Goal: Task Accomplishment & Management: Manage account settings

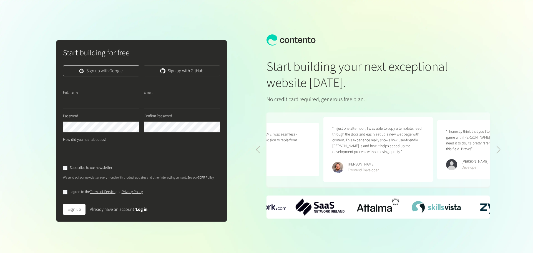
click at [122, 70] on link "Sign up with Google" at bounding box center [101, 70] width 76 height 11
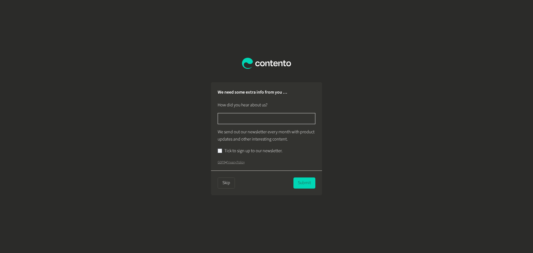
click at [275, 118] on input "text" at bounding box center [267, 118] width 98 height 11
type input "******"
click at [303, 182] on button "Submit" at bounding box center [304, 182] width 22 height 11
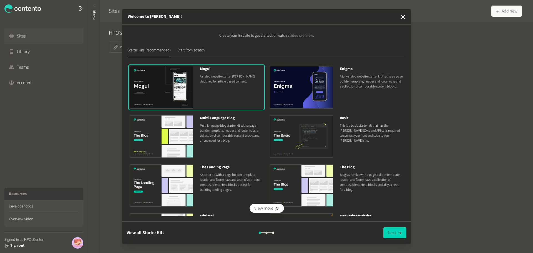
click at [364, 89] on p "A fully styled website starter kit that has a page builder template, header and…" at bounding box center [371, 81] width 63 height 15
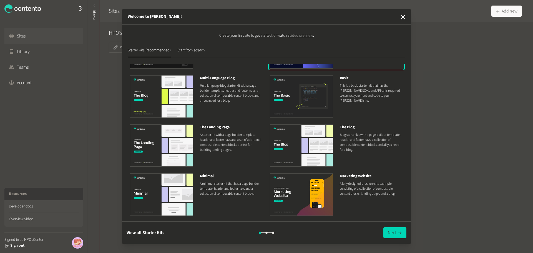
scroll to position [40, 0]
click at [157, 233] on button "View all Starter Kits" at bounding box center [146, 232] width 38 height 11
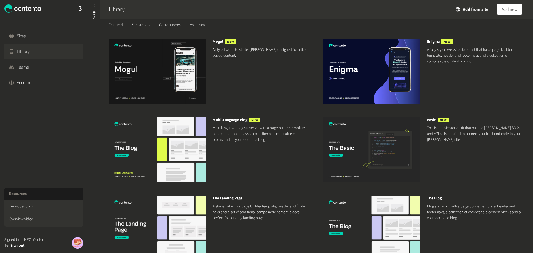
click at [369, 82] on img at bounding box center [371, 71] width 97 height 65
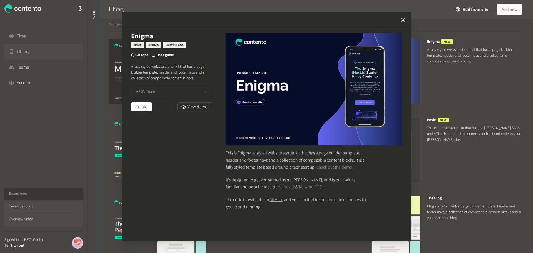
click at [194, 94] on button "HPO's Team" at bounding box center [171, 92] width 81 height 12
click at [170, 130] on div "Enigma React Next.js Tailwind CSS Git repo User guide A fully styled website st…" at bounding box center [171, 134] width 81 height 202
click at [146, 108] on button "Create" at bounding box center [141, 106] width 21 height 9
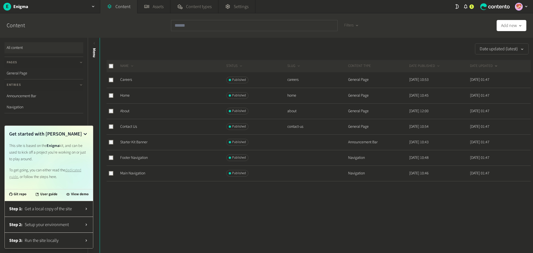
click at [85, 133] on icon at bounding box center [85, 134] width 7 height 7
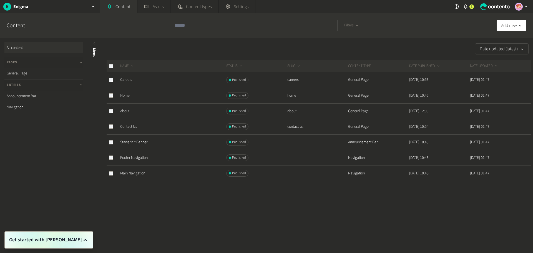
click at [126, 93] on link "Home" at bounding box center [124, 96] width 9 height 6
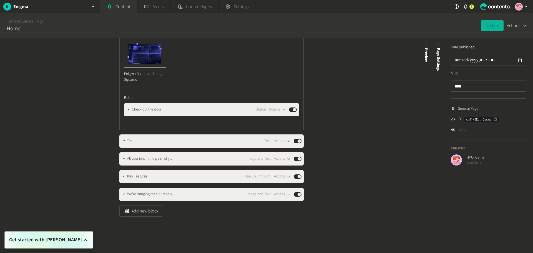
scroll to position [235, 0]
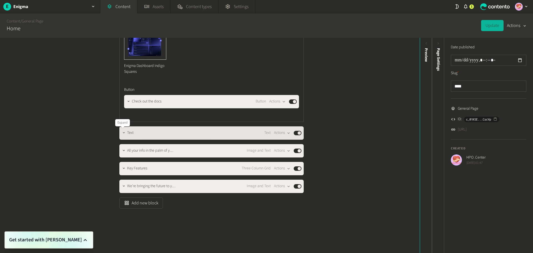
click at [122, 132] on icon "button" at bounding box center [124, 133] width 4 height 4
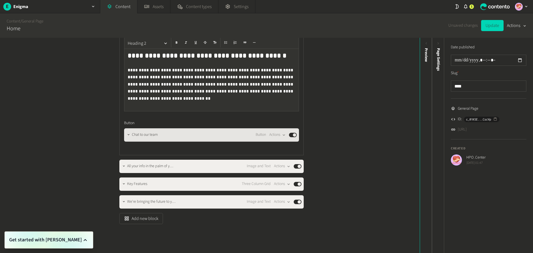
scroll to position [346, 0]
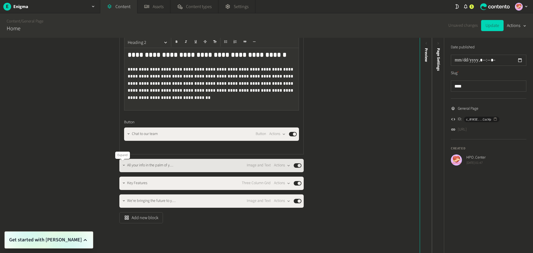
click at [122, 163] on button "button" at bounding box center [123, 165] width 7 height 7
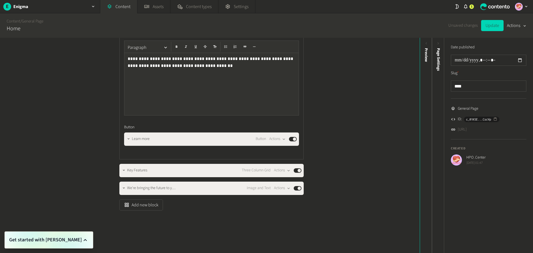
scroll to position [533, 0]
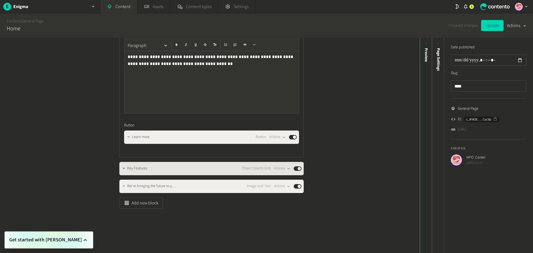
click at [119, 167] on div "Key Features Three Column Grid Actions Published" at bounding box center [211, 168] width 184 height 13
click at [120, 169] on button "button" at bounding box center [123, 168] width 7 height 7
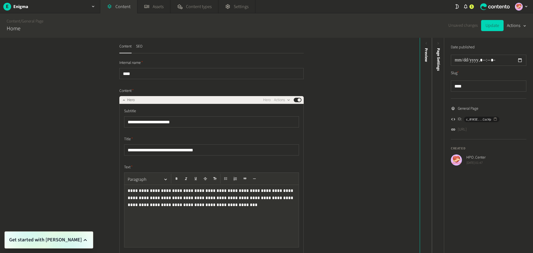
scroll to position [0, 0]
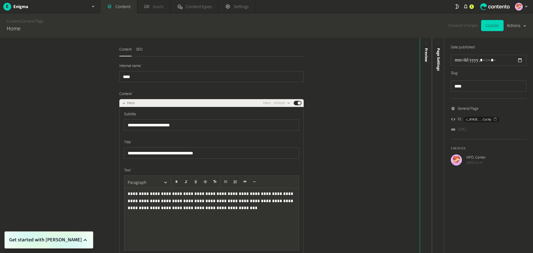
click at [153, 5] on link "Assets" at bounding box center [153, 6] width 33 height 13
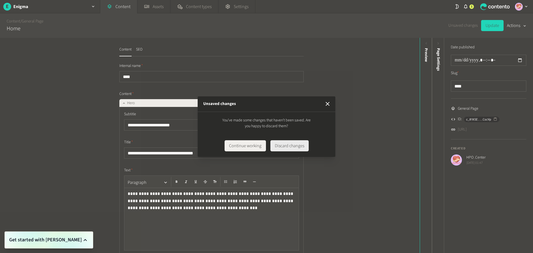
click at [291, 144] on button "Discard changes" at bounding box center [289, 145] width 38 height 11
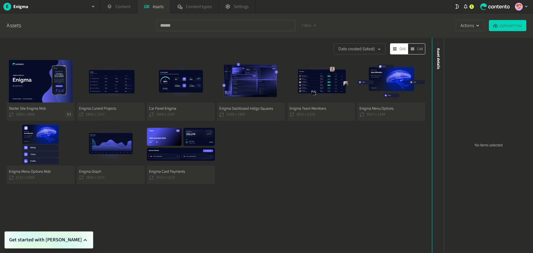
click at [33, 91] on button "Starter Site Enigma Mob 3000 x 2000 3:2" at bounding box center [41, 90] width 68 height 61
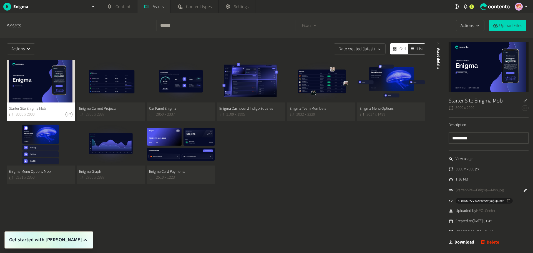
click at [523, 99] on icon "button" at bounding box center [525, 101] width 4 height 4
click at [519, 73] on img at bounding box center [489, 67] width 80 height 50
click at [506, 31] on button "Upload Files" at bounding box center [507, 25] width 37 height 11
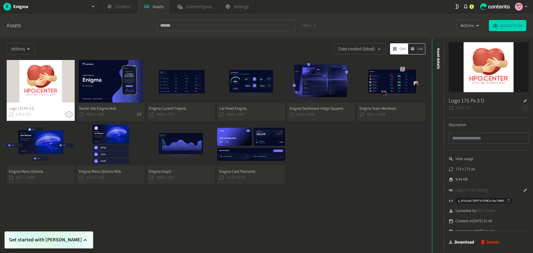
click at [53, 46] on div "Date created (latest)" at bounding box center [213, 48] width 346 height 11
click at [225, 83] on button "Car Panel Enigma 2850 x 2337" at bounding box center [251, 90] width 68 height 61
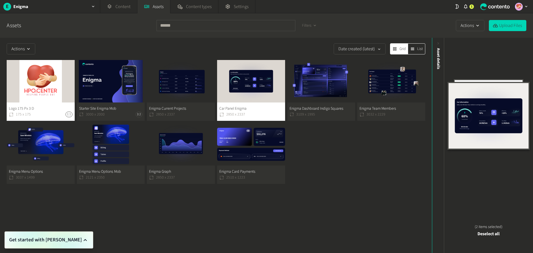
click at [62, 97] on button "Logo 175 Px 3 D 175 x 175 1:1" at bounding box center [41, 90] width 68 height 61
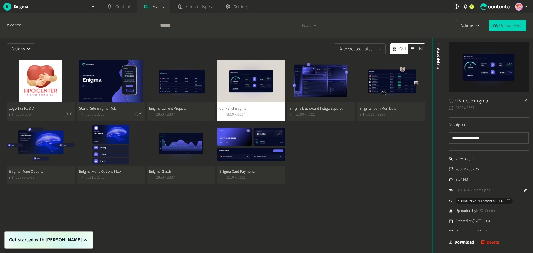
click at [107, 86] on button "Starter Site Enigma Mob 3000 x 2000 3:2" at bounding box center [111, 90] width 68 height 61
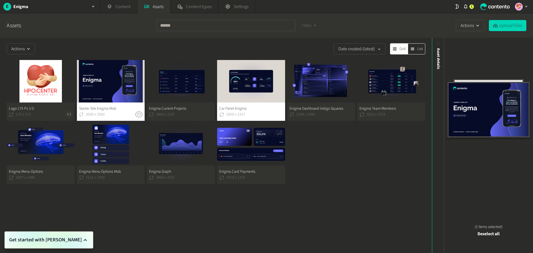
click at [489, 80] on img at bounding box center [489, 107] width 70 height 57
click at [440, 58] on span "Asset details" at bounding box center [438, 58] width 6 height 21
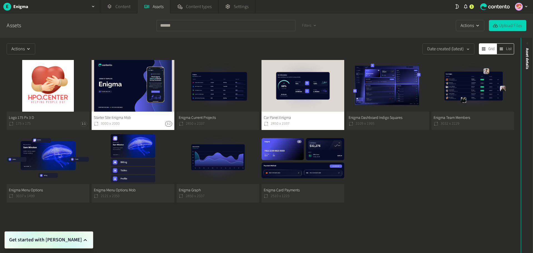
drag, startPoint x: 124, startPoint y: 98, endPoint x: 202, endPoint y: 44, distance: 94.9
click at [202, 44] on div "Date created (latest)" at bounding box center [257, 48] width 435 height 11
click at [157, 83] on button "Starter Site Enigma Mob 3000 x 2000 3:2" at bounding box center [133, 95] width 83 height 70
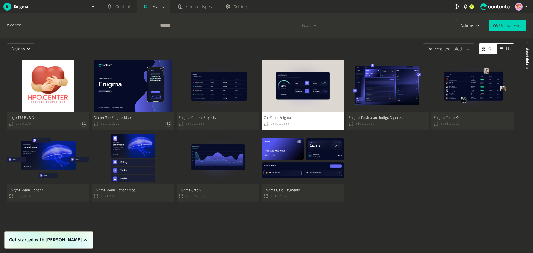
click at [157, 83] on button "Starter Site Enigma Mob 3000 x 2000 3:2" at bounding box center [133, 95] width 83 height 70
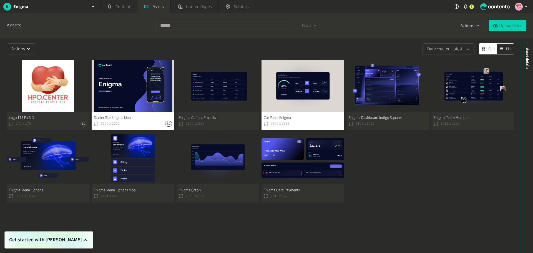
click at [157, 83] on button "Starter Site Enigma Mob 3000 x 2000 3:2" at bounding box center [133, 95] width 83 height 70
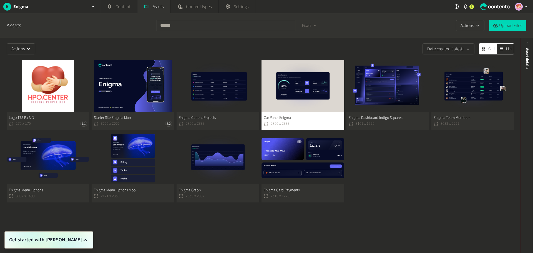
click at [96, 124] on button "Starter Site Enigma Mob 3000 x 2000 3:2" at bounding box center [133, 95] width 83 height 70
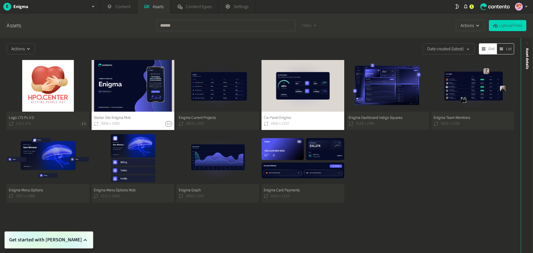
click at [96, 124] on button "Starter Site Enigma Mob 3000 x 2000 3:2" at bounding box center [133, 95] width 83 height 70
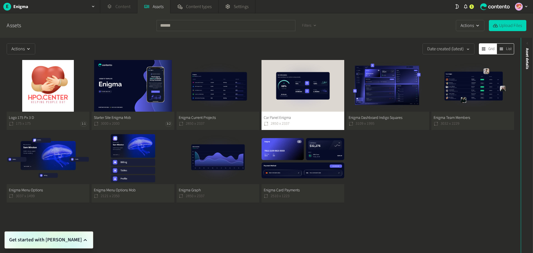
click at [126, 10] on link "Content" at bounding box center [118, 6] width 37 height 13
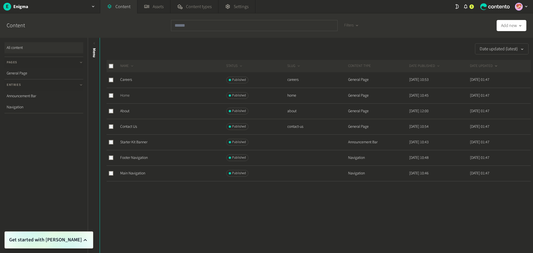
click at [122, 96] on link "Home" at bounding box center [124, 96] width 9 height 6
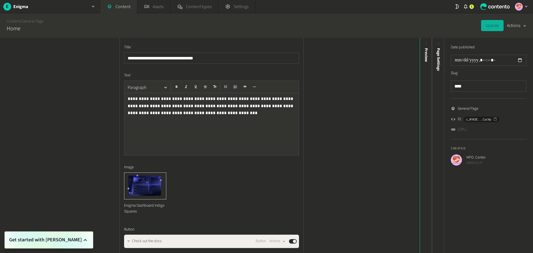
scroll to position [111, 0]
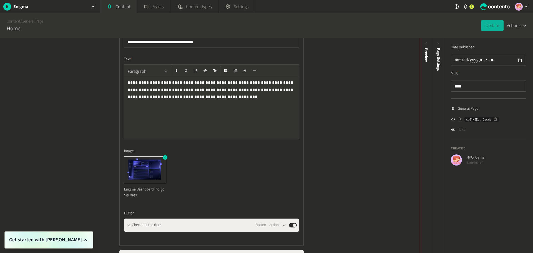
click at [150, 168] on img at bounding box center [145, 170] width 42 height 26
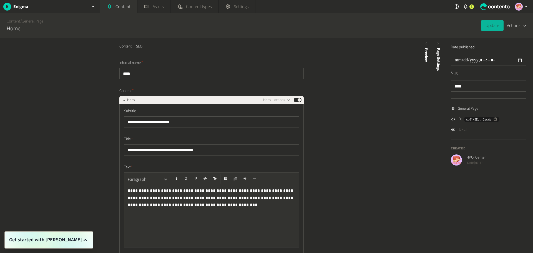
scroll to position [0, 0]
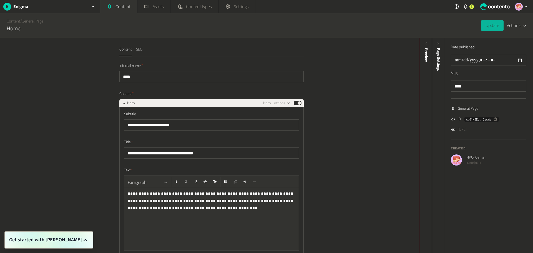
click at [138, 51] on button "SEO" at bounding box center [139, 52] width 6 height 10
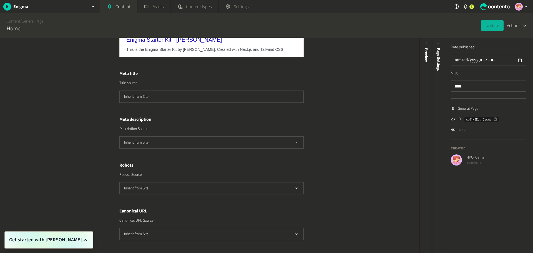
scroll to position [72, 0]
click at [137, 186] on button "Inherit from Site" at bounding box center [211, 188] width 184 height 12
click at [85, 197] on div "Content SEO SEO Open graph Preview localhost http://localhost:3000 › home Enigm…" at bounding box center [210, 145] width 420 height 215
click at [150, 233] on button "Inherit from Site" at bounding box center [211, 233] width 184 height 12
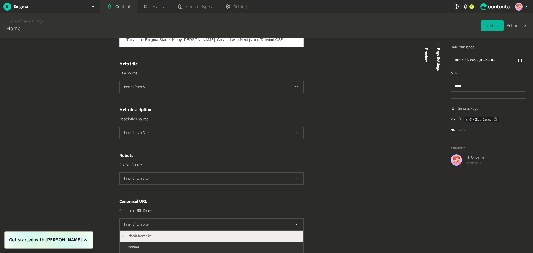
click at [105, 206] on div "Content SEO SEO Open graph Preview localhost http://localhost:3000 › home Enigm…" at bounding box center [210, 145] width 420 height 215
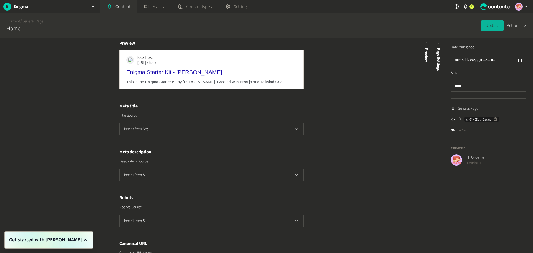
scroll to position [0, 0]
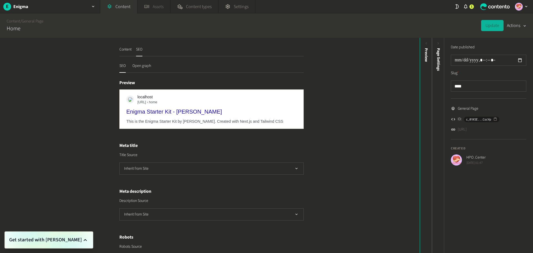
click at [159, 10] on link "Assets" at bounding box center [153, 6] width 33 height 13
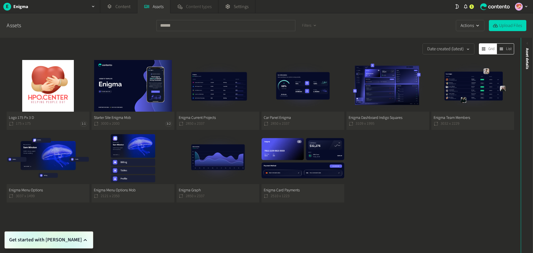
click at [189, 4] on span "Content types" at bounding box center [199, 6] width 26 height 7
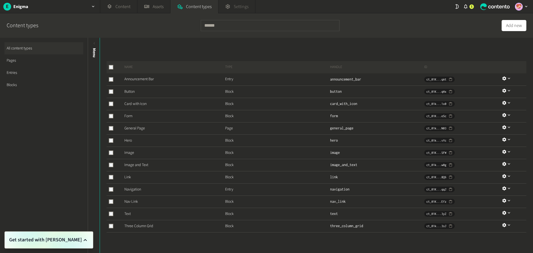
click at [235, 7] on span "Settings" at bounding box center [241, 6] width 15 height 7
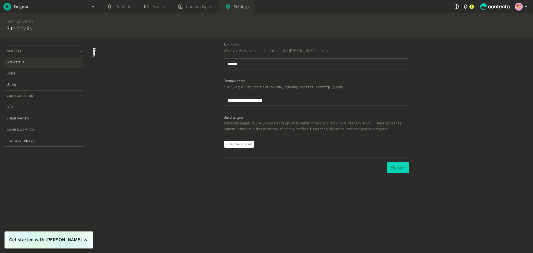
click at [22, 8] on h2 "Enigma" at bounding box center [20, 6] width 15 height 7
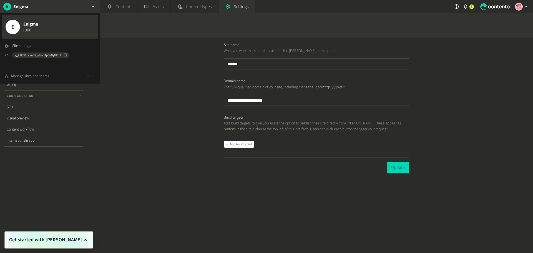
click at [28, 78] on div "Manage sites and teams" at bounding box center [30, 76] width 38 height 6
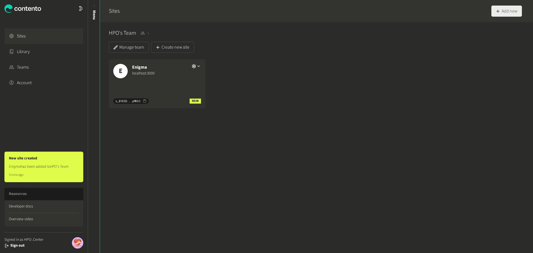
click at [507, 12] on button "Add new" at bounding box center [506, 11] width 31 height 11
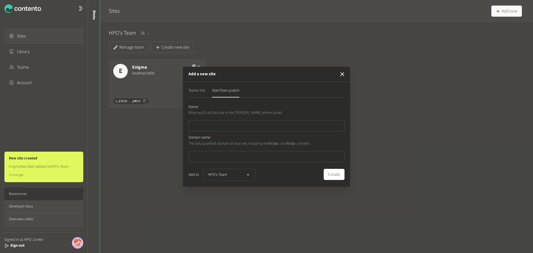
click at [199, 92] on button "Starter Kits" at bounding box center [196, 93] width 17 height 10
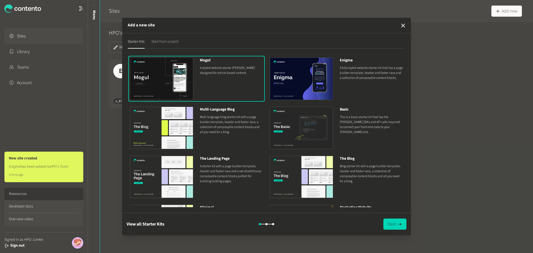
click at [169, 40] on button "Start from scratch" at bounding box center [164, 44] width 27 height 10
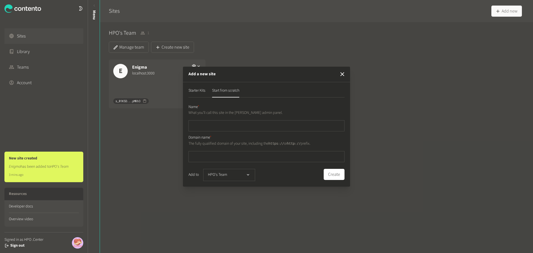
click at [235, 128] on input "text" at bounding box center [266, 125] width 156 height 11
type input "**********"
click at [222, 155] on input "text" at bounding box center [266, 156] width 156 height 11
type input "**********"
click at [246, 179] on button "HPO's Team" at bounding box center [229, 175] width 52 height 12
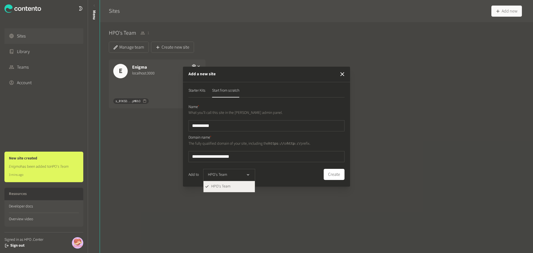
click at [300, 176] on div "Add to HPO's Team HPO's Team" at bounding box center [255, 175] width 135 height 12
click at [323, 176] on div "Add to HPO's Team" at bounding box center [255, 175] width 135 height 12
click at [327, 176] on button "Create" at bounding box center [334, 174] width 21 height 11
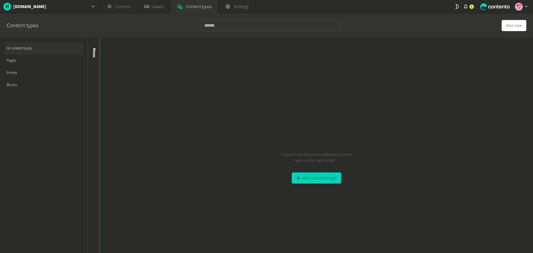
click at [23, 62] on link "Pages" at bounding box center [43, 60] width 79 height 12
click at [314, 180] on button "Add a content type" at bounding box center [316, 177] width 49 height 11
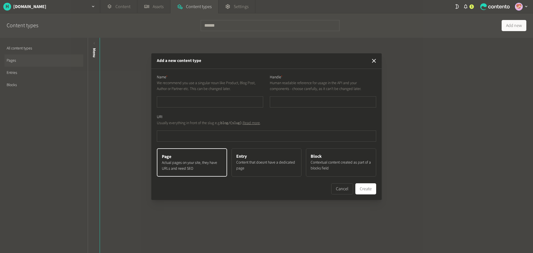
type input "*"
type input "**"
type input "***"
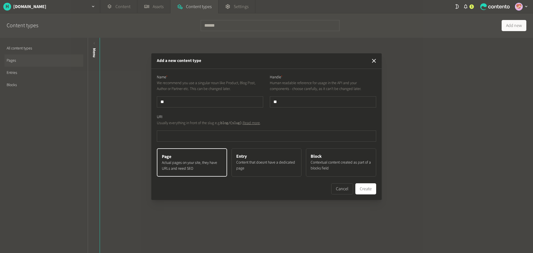
type input "***"
type input "****"
click at [203, 138] on input "text" at bounding box center [266, 135] width 219 height 11
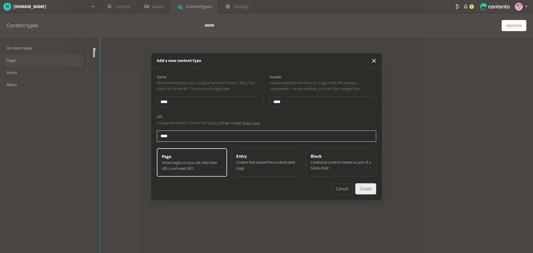
type input "****"
click at [367, 188] on button "Create" at bounding box center [365, 188] width 21 height 11
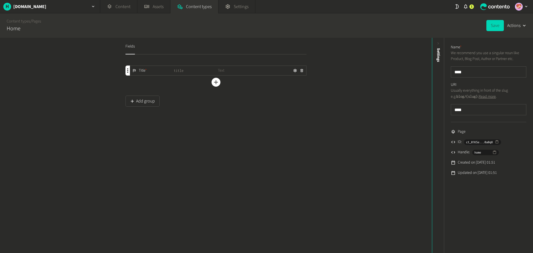
click at [167, 73] on div "Title *" at bounding box center [152, 71] width 44 height 6
click at [300, 72] on icon "button" at bounding box center [302, 71] width 4 height 4
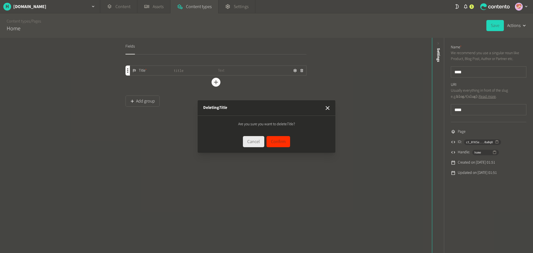
click at [256, 143] on button "Cancel" at bounding box center [253, 141] width 21 height 11
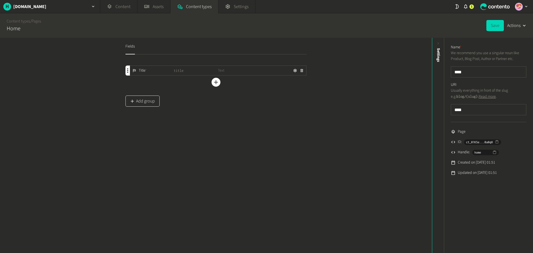
click at [154, 99] on button "Add group" at bounding box center [142, 100] width 34 height 11
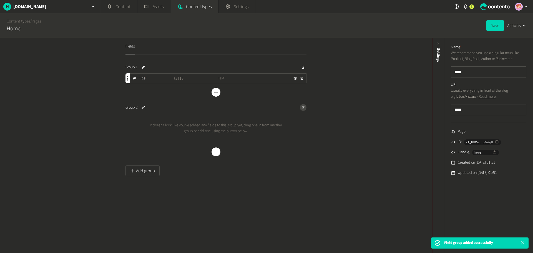
click at [302, 109] on icon "button" at bounding box center [303, 107] width 4 height 4
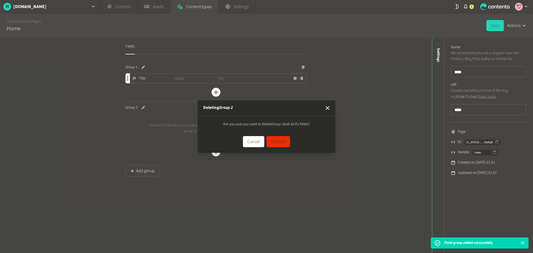
click at [286, 142] on button "Confirm" at bounding box center [278, 141] width 24 height 11
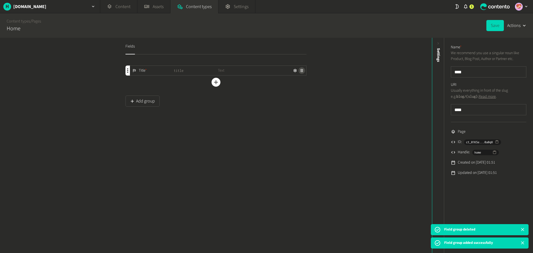
click at [301, 72] on icon "button" at bounding box center [302, 71] width 4 height 4
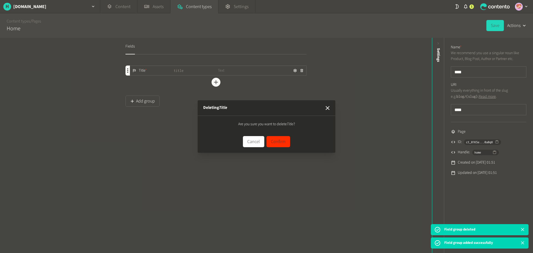
click at [236, 77] on div "Deleting Title Are you sure you want to delete Title ? Cancel Confirm" at bounding box center [266, 126] width 533 height 253
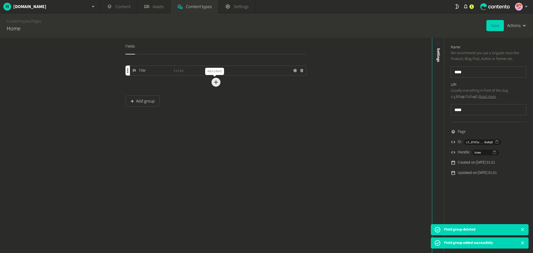
click at [216, 83] on icon "button" at bounding box center [216, 82] width 7 height 7
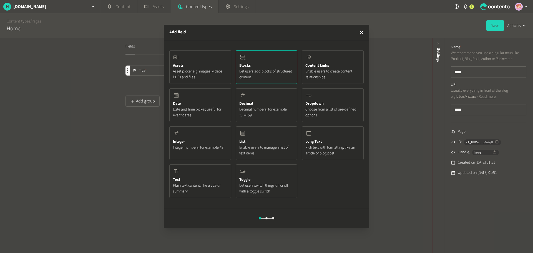
click at [261, 79] on span "Let users add blocks of structured content" at bounding box center [266, 75] width 55 height 12
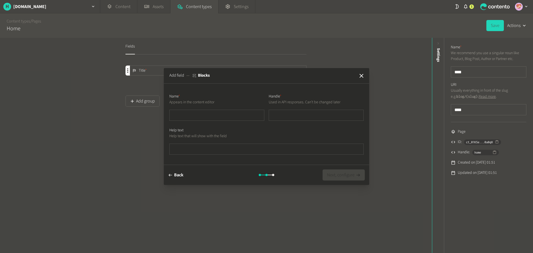
click at [183, 173] on button "Back" at bounding box center [175, 174] width 15 height 11
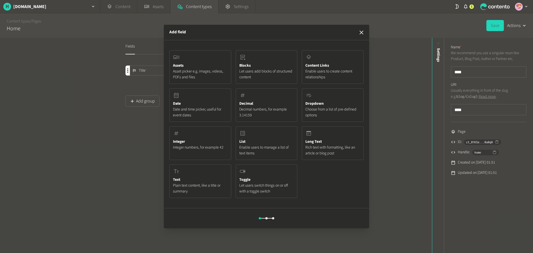
click at [361, 33] on icon "button" at bounding box center [361, 33] width 4 height 4
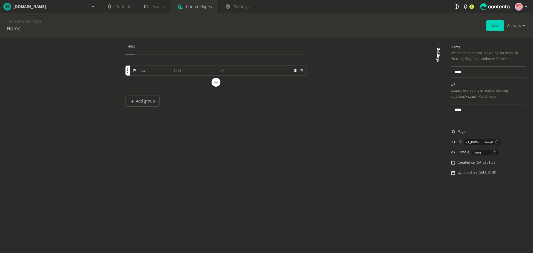
click at [22, 9] on h2 "HPO.Center" at bounding box center [29, 6] width 33 height 7
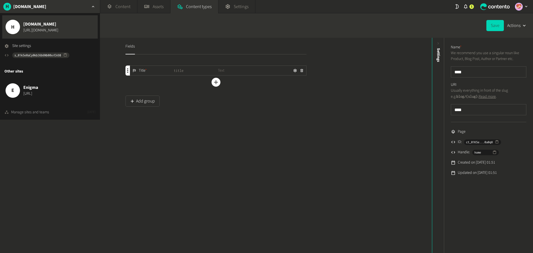
click at [37, 113] on div "Manage sites and teams" at bounding box center [30, 112] width 38 height 6
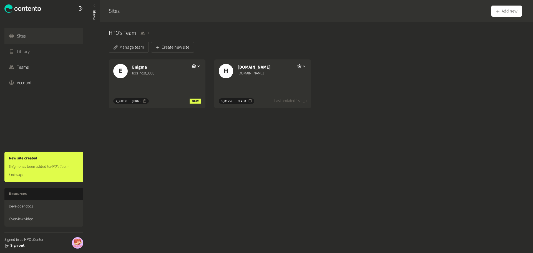
click at [52, 55] on link "Library" at bounding box center [43, 52] width 79 height 16
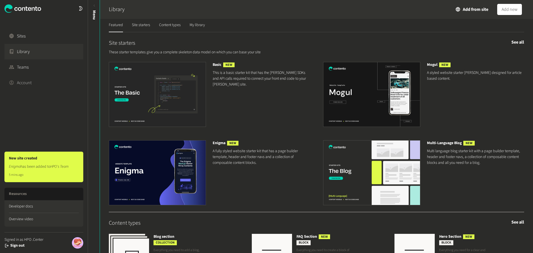
click at [56, 89] on link "Account" at bounding box center [43, 83] width 79 height 16
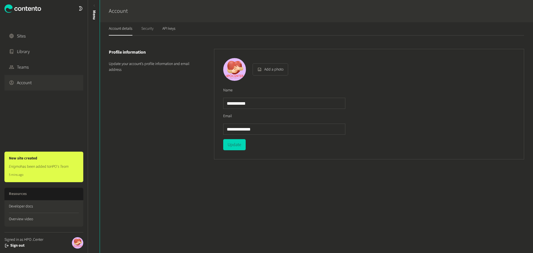
click at [144, 29] on link "Security" at bounding box center [147, 28] width 12 height 13
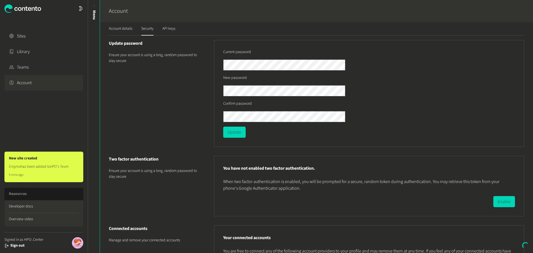
click at [166, 29] on link "API keys" at bounding box center [168, 28] width 13 height 13
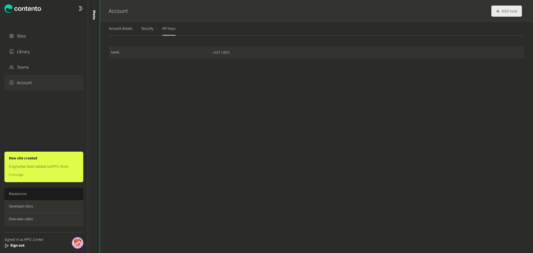
click at [500, 9] on button "Add new" at bounding box center [506, 11] width 31 height 11
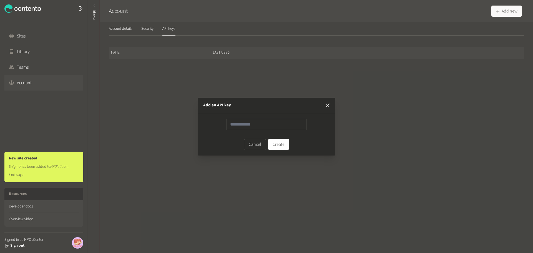
click at [331, 105] on button "button" at bounding box center [327, 105] width 11 height 11
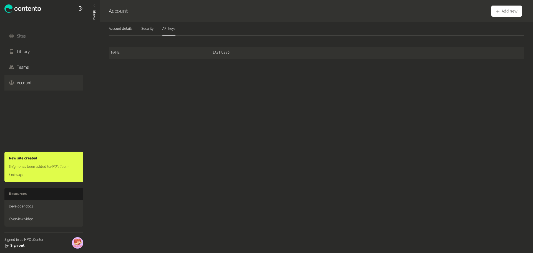
click at [32, 38] on link "Sites" at bounding box center [43, 36] width 79 height 16
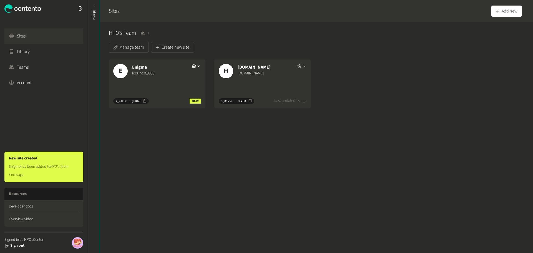
click at [302, 68] on icon "button" at bounding box center [304, 66] width 5 height 5
click at [304, 74] on button "Settings" at bounding box center [306, 77] width 24 height 10
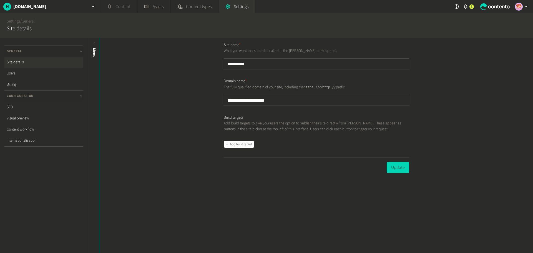
click at [122, 10] on link "Content" at bounding box center [118, 6] width 37 height 13
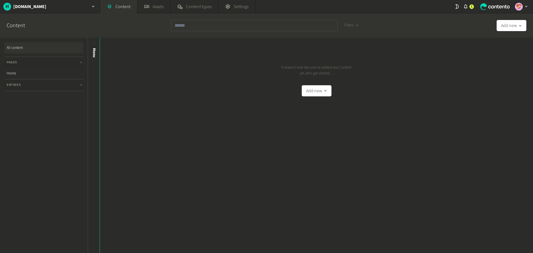
click at [525, 7] on icon "button" at bounding box center [526, 6] width 5 height 5
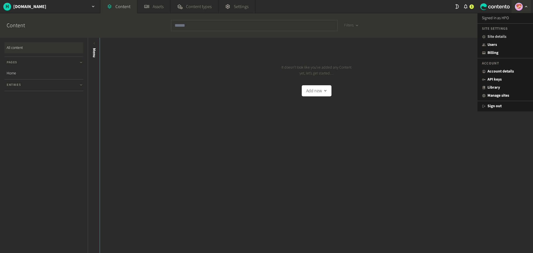
click at [499, 39] on link "Site details" at bounding box center [505, 37] width 47 height 6
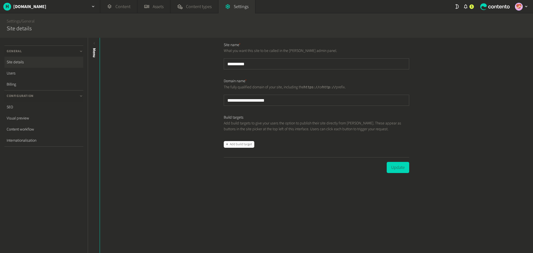
click at [520, 9] on img "button" at bounding box center [519, 7] width 8 height 8
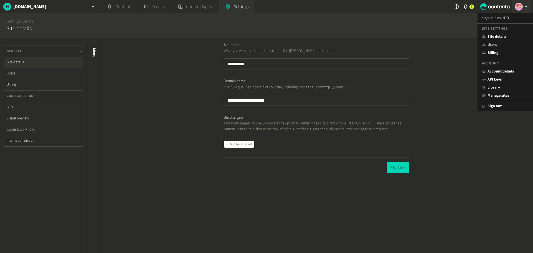
click at [501, 43] on link "Users" at bounding box center [505, 45] width 47 height 6
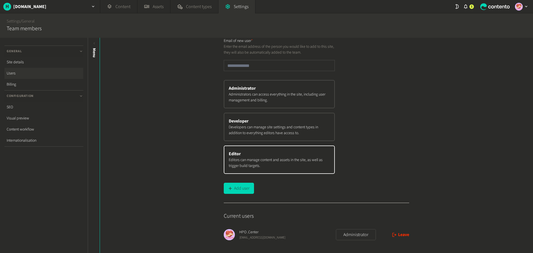
scroll to position [17, 0]
click at [22, 63] on link "Site details" at bounding box center [43, 62] width 79 height 11
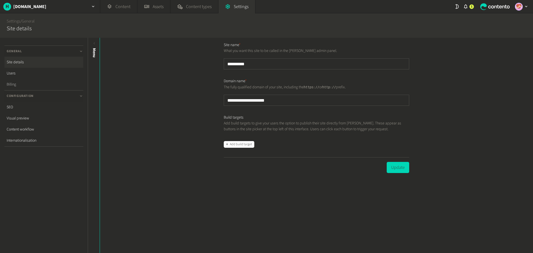
click at [18, 84] on link "Billing" at bounding box center [43, 84] width 79 height 11
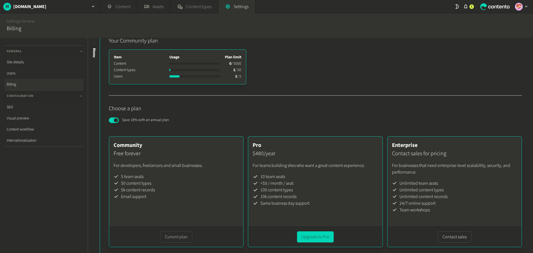
scroll to position [9, 0]
click at [15, 104] on link "SEO" at bounding box center [43, 107] width 79 height 11
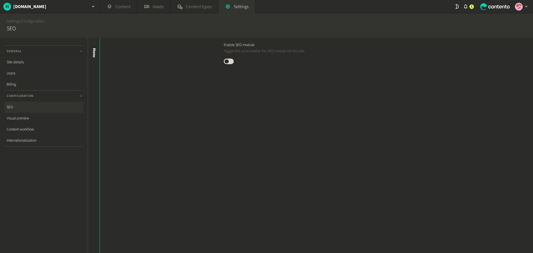
click at [228, 62] on button "Published" at bounding box center [229, 62] width 10 height 6
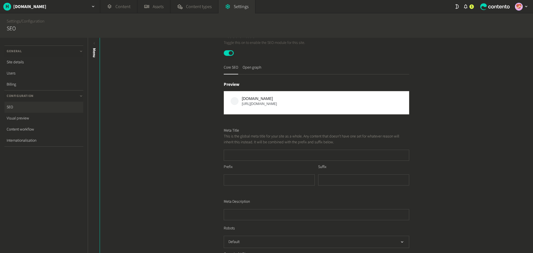
scroll to position [1, 0]
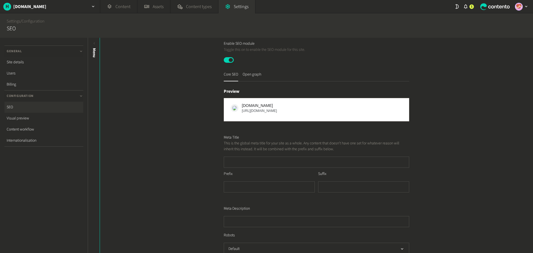
click at [230, 58] on button "Published" at bounding box center [229, 60] width 10 height 6
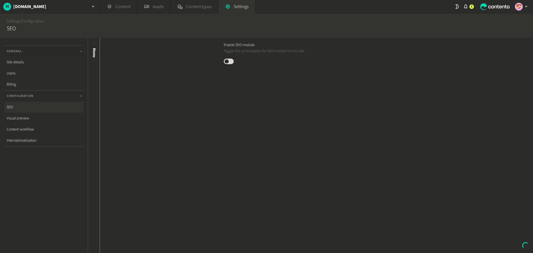
click at [228, 61] on button "Published" at bounding box center [229, 62] width 10 height 6
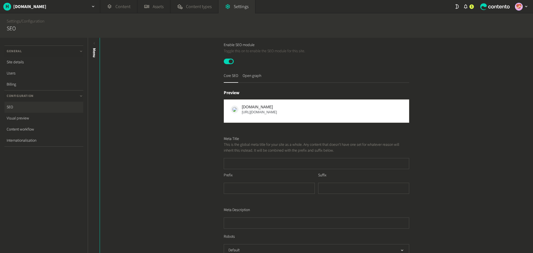
click at [228, 61] on button "Published" at bounding box center [229, 62] width 10 height 6
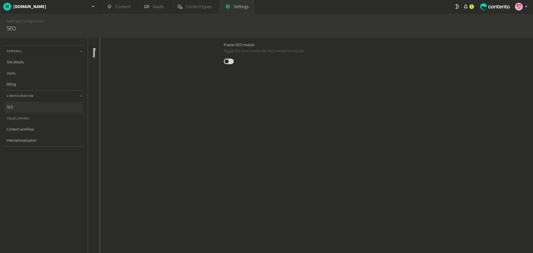
click at [32, 118] on link "Visual preview" at bounding box center [43, 118] width 79 height 11
click at [230, 62] on button "Published" at bounding box center [229, 62] width 10 height 6
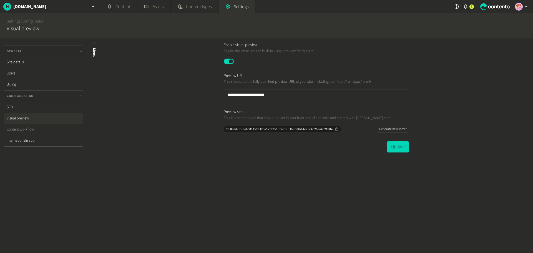
click at [32, 132] on link "Content workflow" at bounding box center [43, 129] width 79 height 11
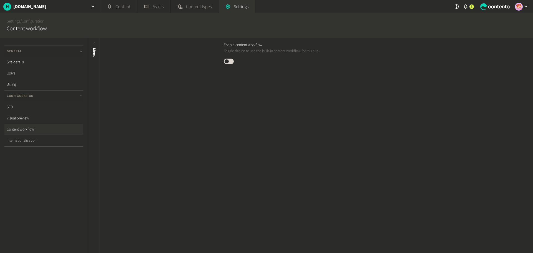
click at [28, 142] on link "Internationalisation" at bounding box center [43, 140] width 79 height 11
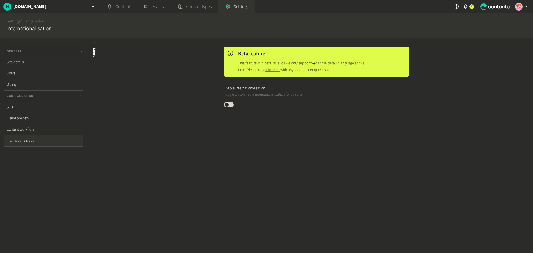
click at [19, 65] on link "Site details" at bounding box center [43, 62] width 79 height 11
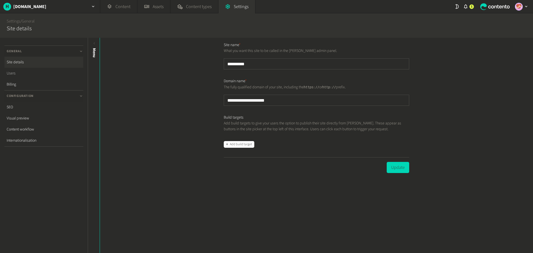
click at [18, 74] on link "Users" at bounding box center [43, 73] width 79 height 11
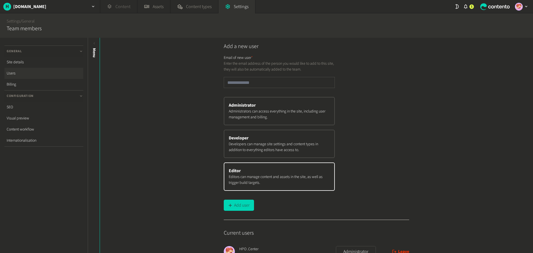
click at [117, 9] on link "Content" at bounding box center [118, 6] width 37 height 13
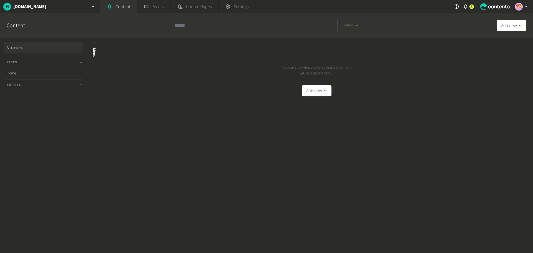
click at [20, 72] on link "Home" at bounding box center [43, 73] width 79 height 11
click at [30, 72] on link "Home" at bounding box center [43, 73] width 79 height 11
click at [9, 75] on link "Home" at bounding box center [43, 73] width 79 height 11
click at [518, 26] on icon "button" at bounding box center [520, 26] width 4 height 4
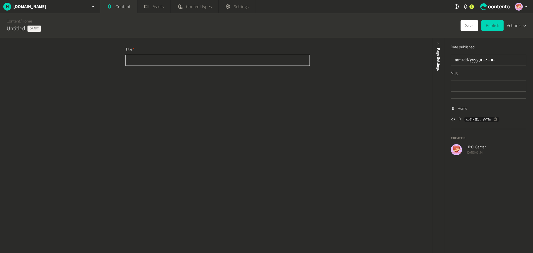
click at [159, 62] on input "text" at bounding box center [217, 60] width 184 height 11
click at [174, 63] on input "text" at bounding box center [217, 60] width 184 height 11
paste input "**********"
type input "**********"
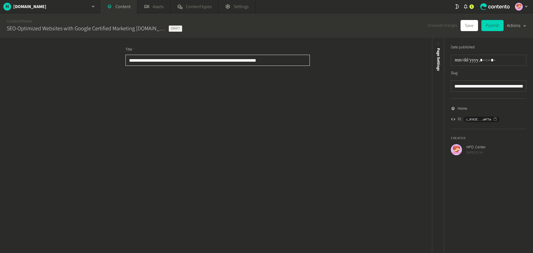
type input "**********"
click at [142, 102] on div "**********" at bounding box center [216, 145] width 432 height 215
click at [180, 89] on div "**********" at bounding box center [216, 145] width 432 height 215
click at [473, 29] on button "Save" at bounding box center [468, 25] width 17 height 11
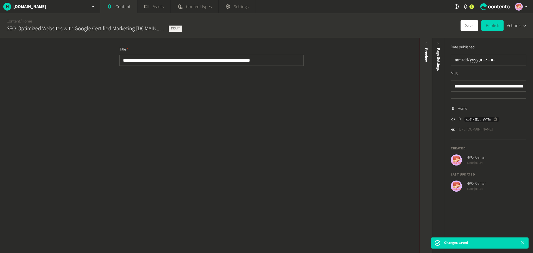
click at [427, 62] on div "Preview" at bounding box center [426, 91] width 12 height 100
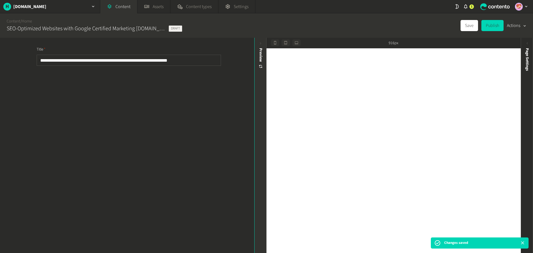
click at [261, 69] on icon at bounding box center [261, 66] width 6 height 6
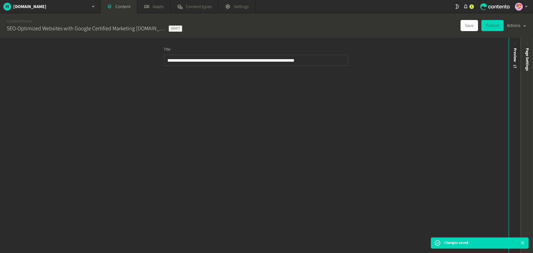
click at [526, 59] on span "Page Settings" at bounding box center [527, 59] width 6 height 23
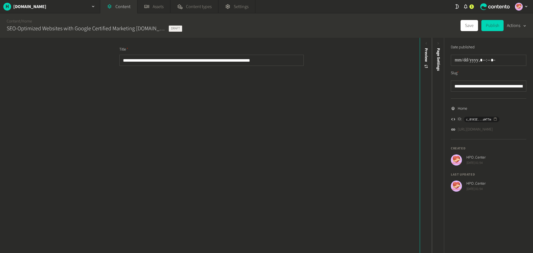
click at [518, 27] on button "Actions" at bounding box center [516, 25] width 19 height 11
click at [377, 94] on div "**********" at bounding box center [210, 145] width 420 height 215
click at [463, 27] on button "Save" at bounding box center [468, 25] width 17 height 11
click at [29, 20] on link "Home" at bounding box center [27, 21] width 10 height 6
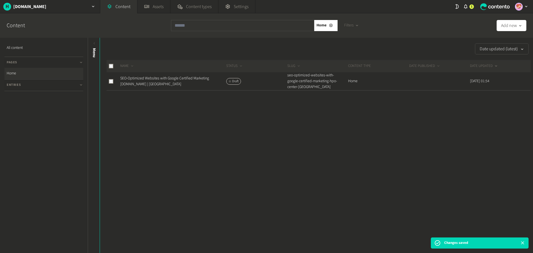
click at [231, 83] on div "Draft" at bounding box center [233, 81] width 15 height 7
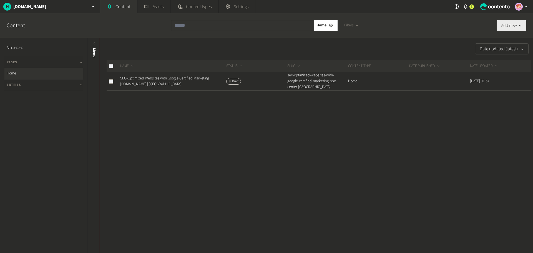
click at [501, 25] on button "Add new" at bounding box center [512, 25] width 30 height 11
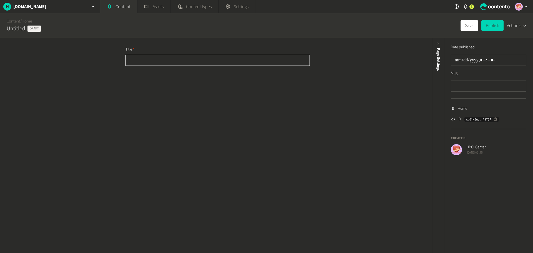
click at [200, 62] on input "text" at bounding box center [217, 60] width 184 height 11
type input "*"
type input "**"
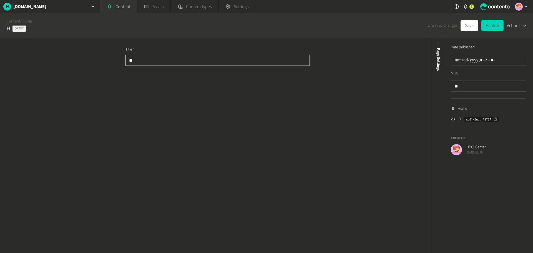
type input "***"
type input "****"
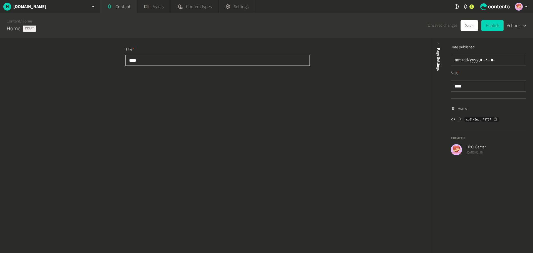
click at [460, 20] on button "Save" at bounding box center [468, 25] width 17 height 11
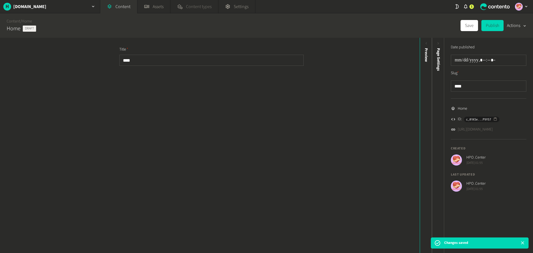
click at [196, 12] on link "Content types" at bounding box center [193, 6] width 47 height 13
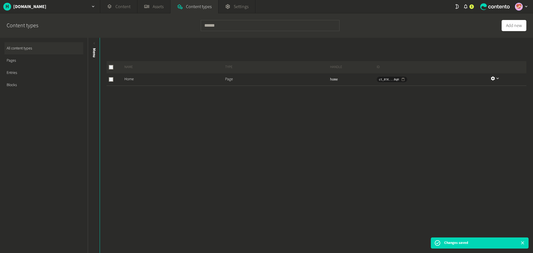
click at [36, 61] on link "Pages" at bounding box center [43, 60] width 79 height 12
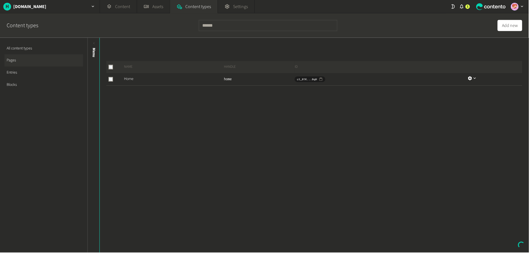
drag, startPoint x: 17, startPoint y: 60, endPoint x: 8, endPoint y: 58, distance: 9.6
click at [8, 58] on link "Pages" at bounding box center [43, 60] width 79 height 12
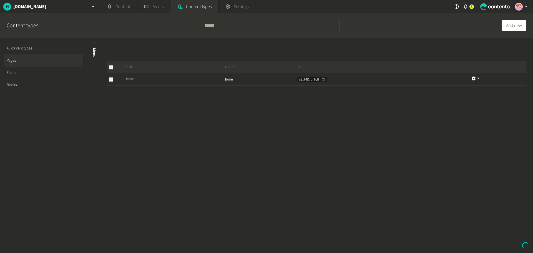
click at [132, 79] on link "Home" at bounding box center [128, 79] width 9 height 6
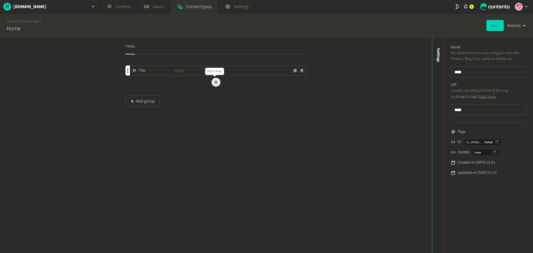
click at [215, 84] on icon "button" at bounding box center [216, 82] width 7 height 7
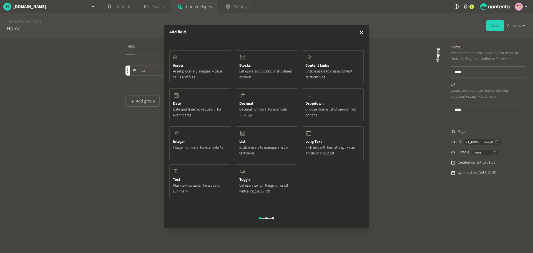
click at [91, 134] on div "Add field Assets Asset picker e.g. images, videos, PDFs and files Blocks Let us…" at bounding box center [266, 126] width 533 height 253
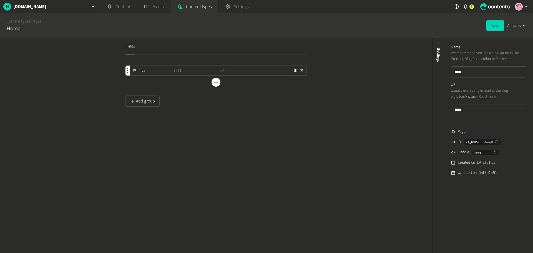
click at [181, 71] on span "title" at bounding box center [196, 71] width 44 height 6
click at [143, 71] on span "Title *" at bounding box center [143, 71] width 8 height 6
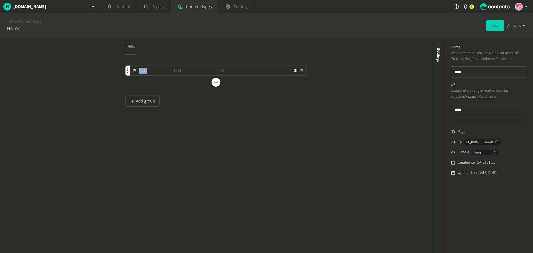
click at [153, 71] on div "Title *" at bounding box center [152, 71] width 44 height 6
click at [293, 71] on icon "button" at bounding box center [295, 71] width 4 height 4
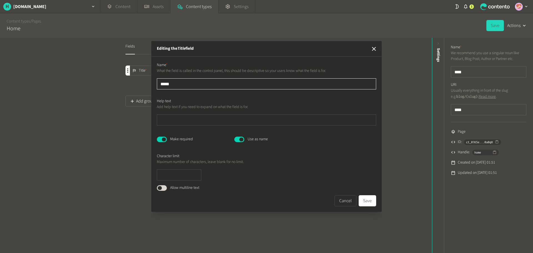
click at [180, 82] on input "*****" at bounding box center [266, 83] width 219 height 11
paste input "**********"
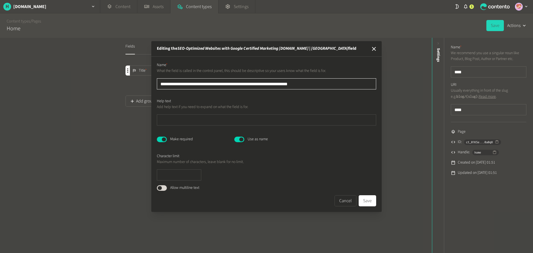
click at [297, 83] on input "**********" at bounding box center [266, 83] width 219 height 11
type input "**********"
